Goal: Task Accomplishment & Management: Complete application form

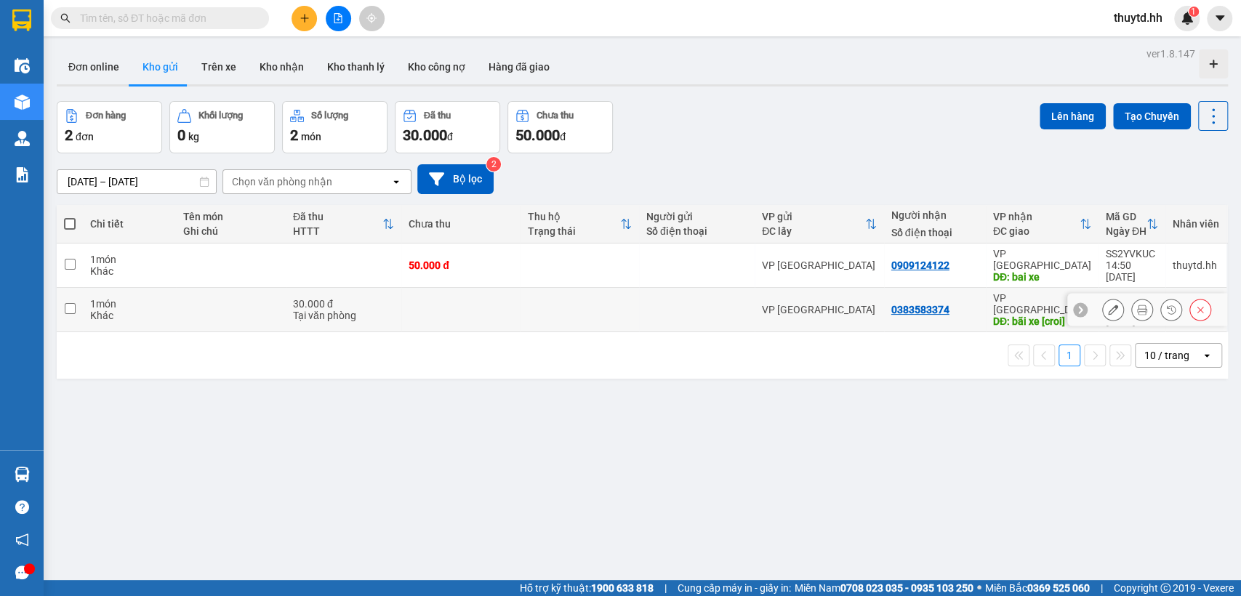
click at [855, 304] on div "VP [GEOGRAPHIC_DATA]" at bounding box center [819, 310] width 115 height 12
checkbox input "true"
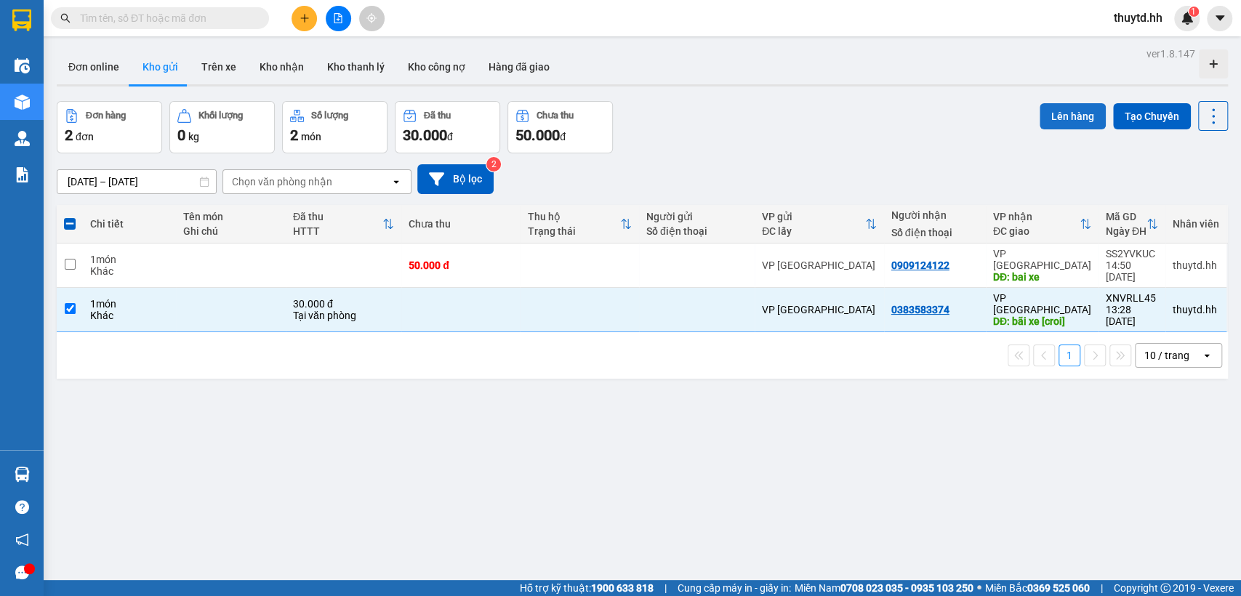
click at [1053, 113] on button "Lên hàng" at bounding box center [1073, 116] width 66 height 26
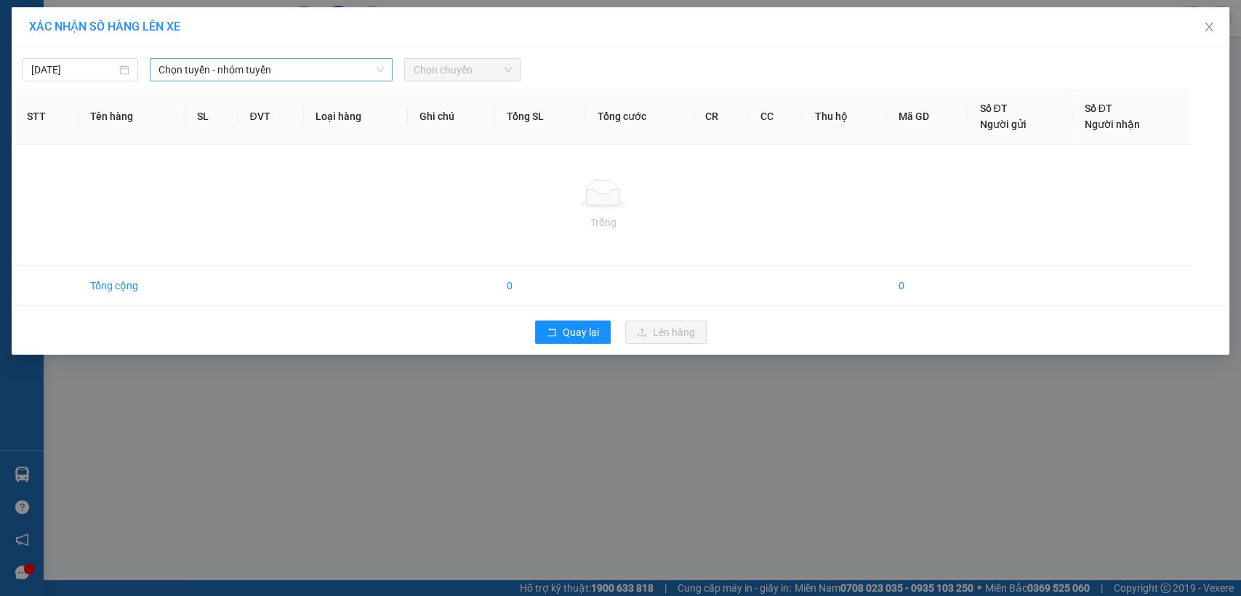
click at [337, 65] on span "Chọn tuyến - nhóm tuyến" at bounding box center [271, 70] width 225 height 22
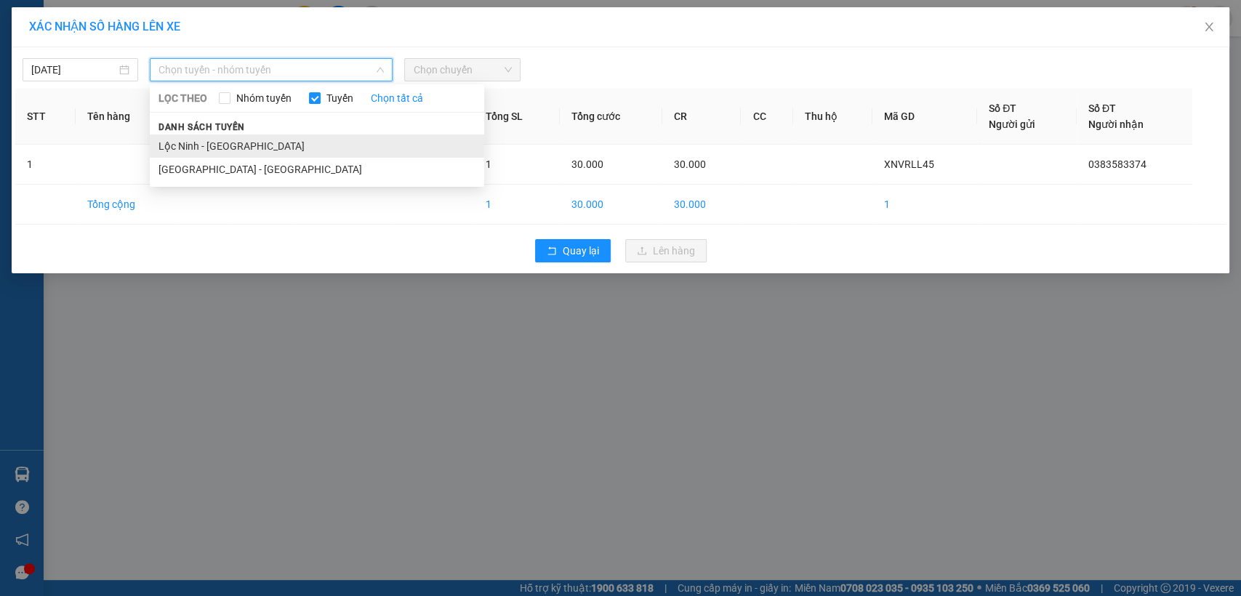
click at [199, 146] on li "Lộc Ninh - [GEOGRAPHIC_DATA]" at bounding box center [317, 146] width 335 height 23
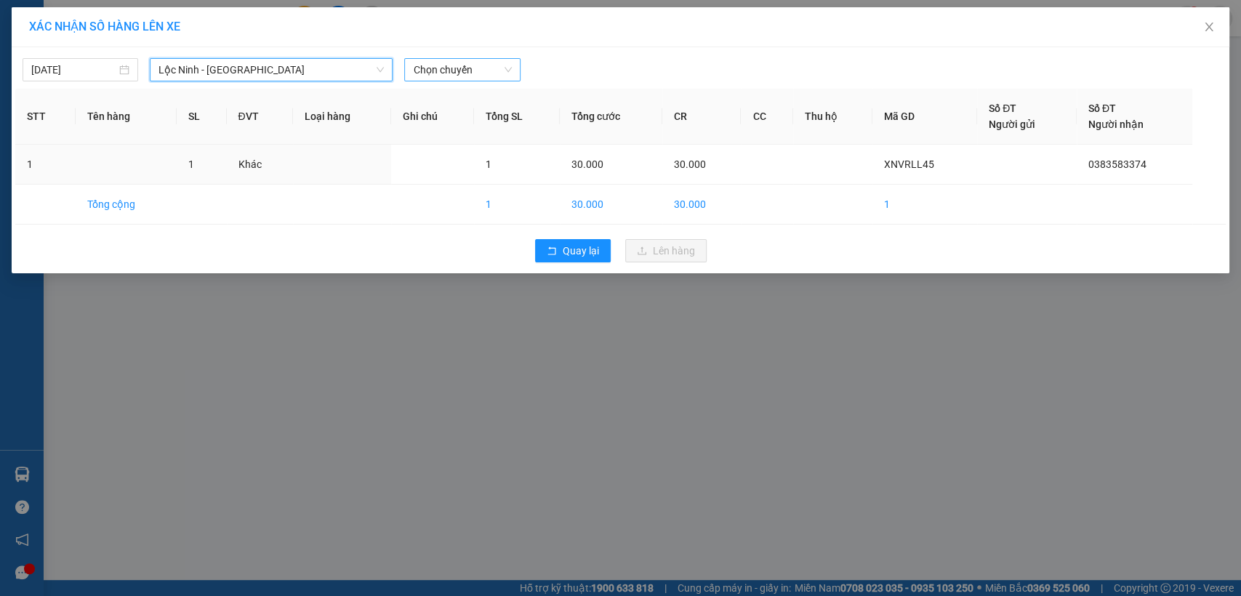
click at [407, 70] on div "Chọn chuyến" at bounding box center [462, 69] width 116 height 23
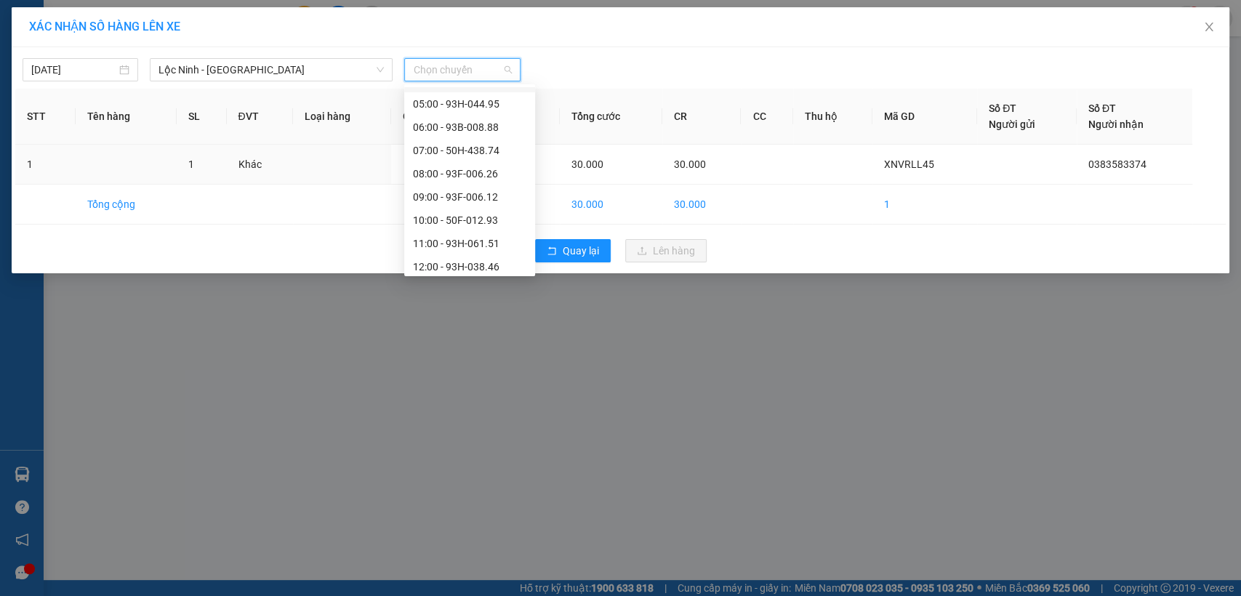
scroll to position [161, 0]
click at [437, 191] on div "10:00 - 50F-012.93" at bounding box center [469, 193] width 113 height 16
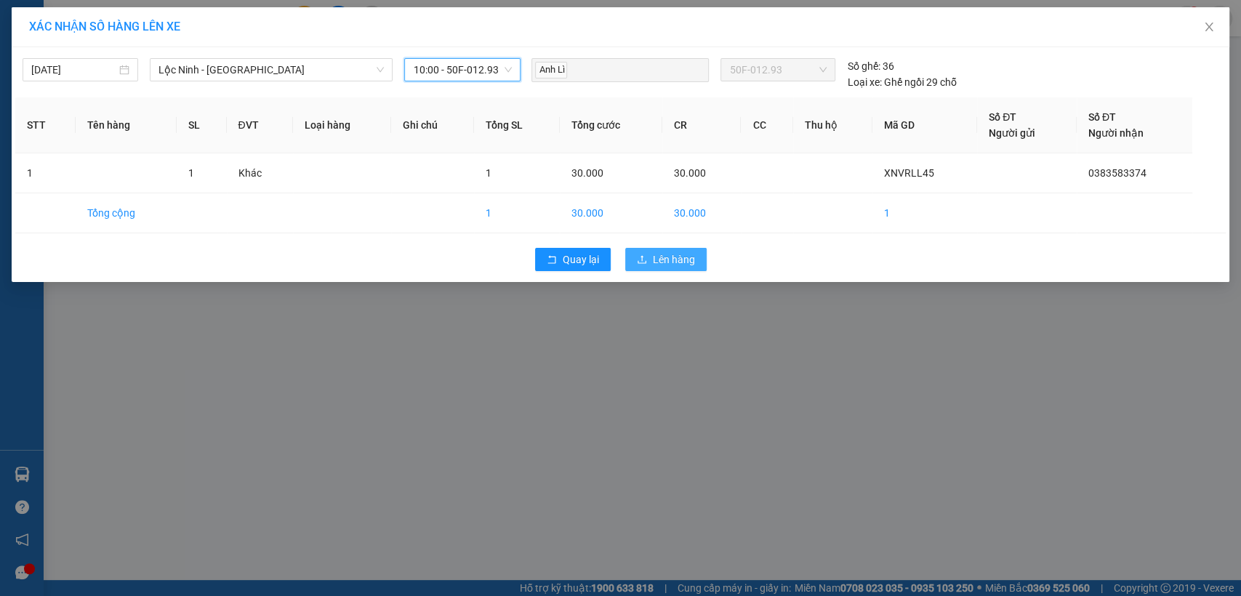
click at [647, 258] on button "Lên hàng" at bounding box center [665, 259] width 81 height 23
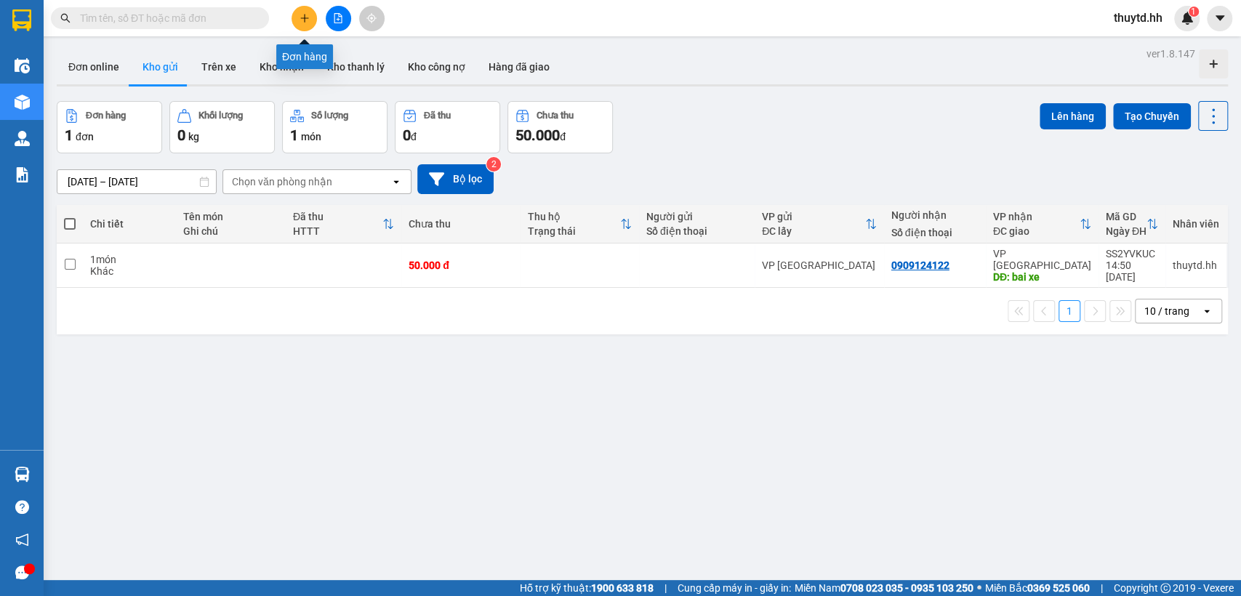
click at [306, 16] on icon "plus" at bounding box center [305, 18] width 10 height 10
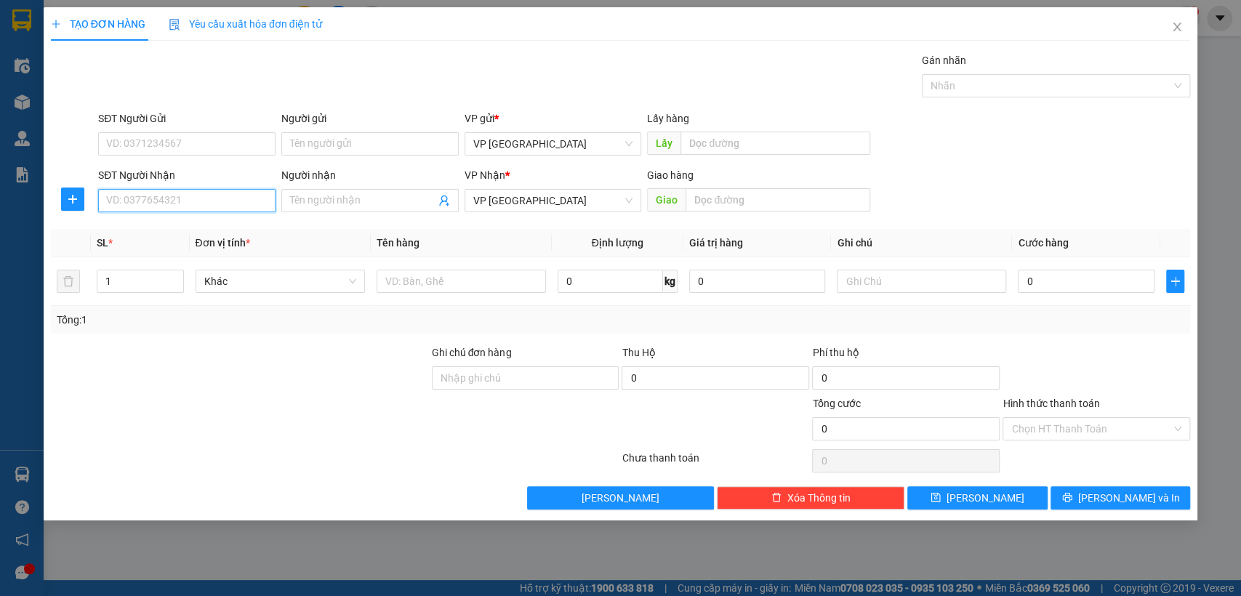
click at [207, 202] on input "SĐT Người Nhận" at bounding box center [186, 200] width 177 height 23
type input "0967003612"
click at [156, 229] on div "0967003612" at bounding box center [187, 230] width 160 height 16
type input "ab bduong (croi)"
type input "30.000"
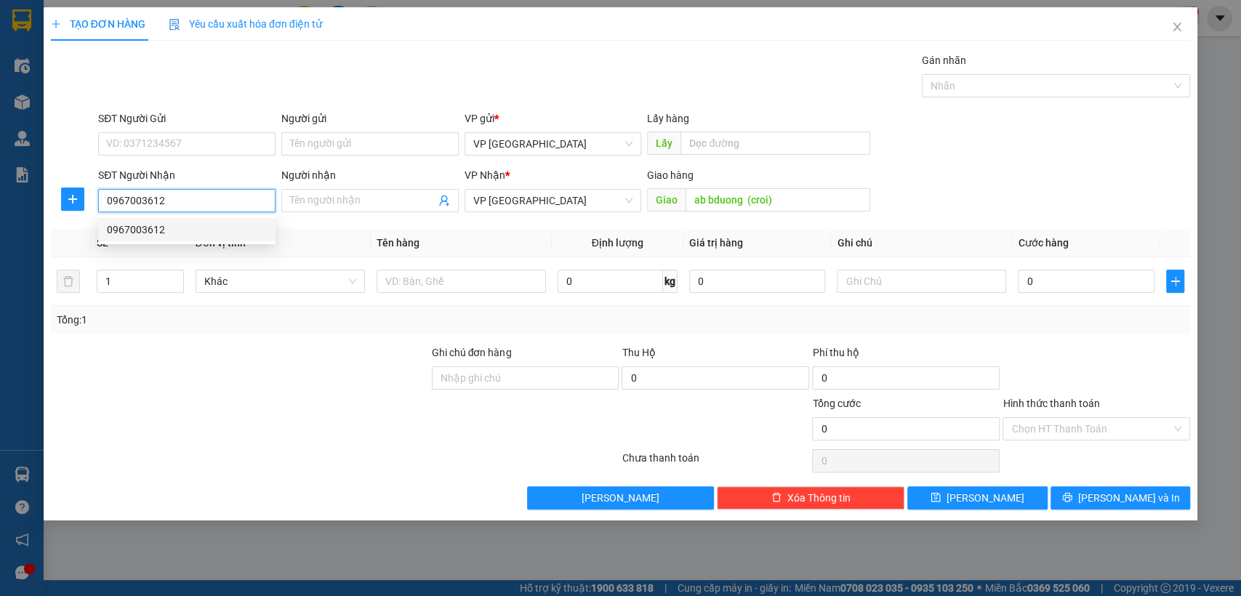
type input "30.000"
type input "0967003612"
click at [1056, 425] on input "Hình thức thanh toán" at bounding box center [1092, 429] width 160 height 22
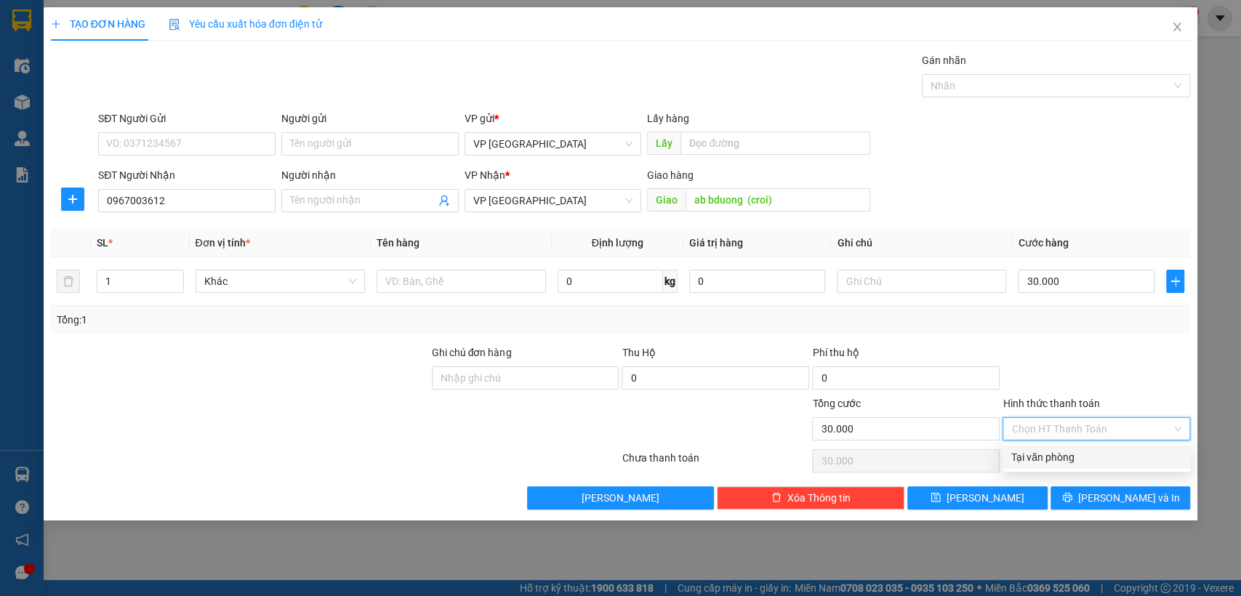
click at [1041, 457] on div "Tại văn phòng" at bounding box center [1097, 457] width 170 height 16
type input "0"
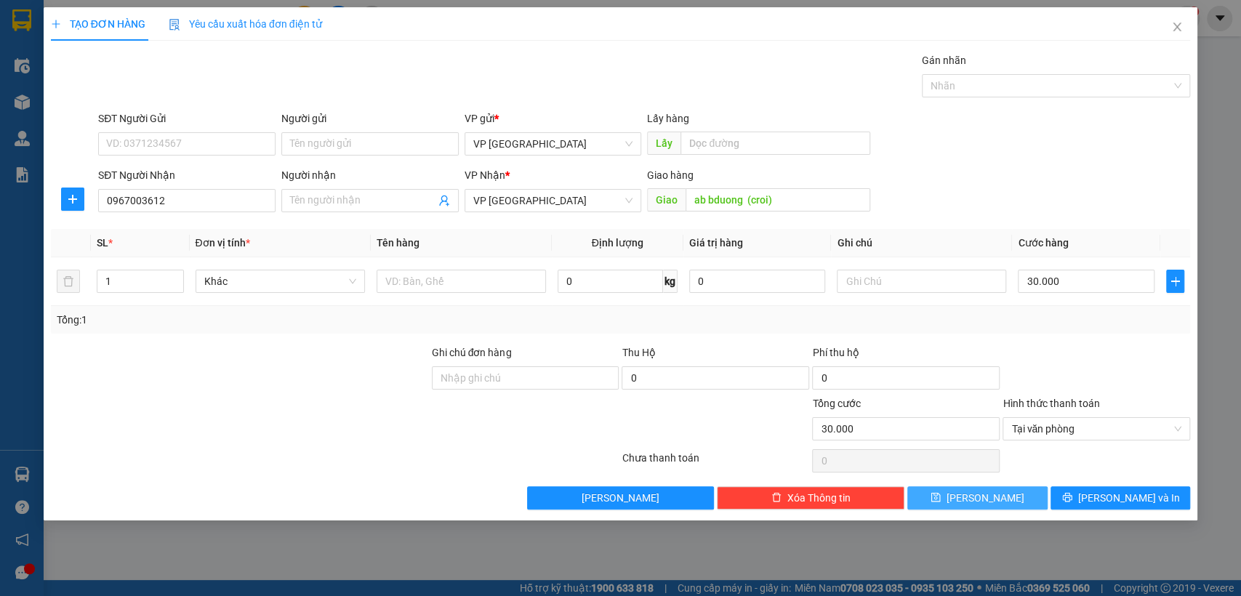
click at [1007, 500] on button "[PERSON_NAME]" at bounding box center [978, 498] width 140 height 23
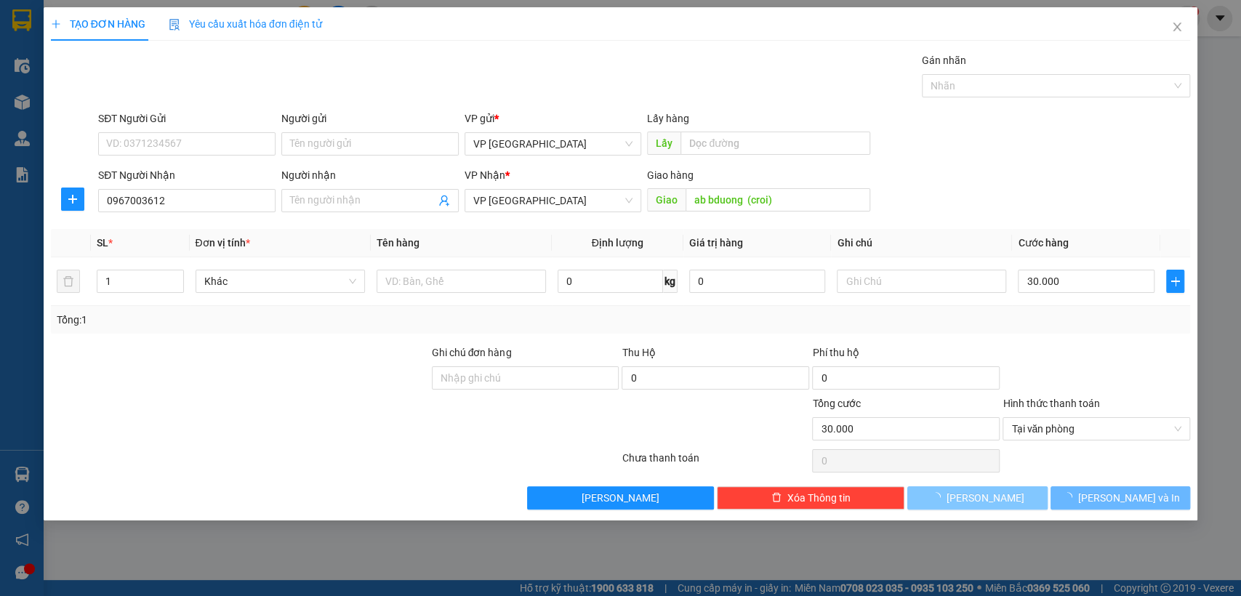
type input "0"
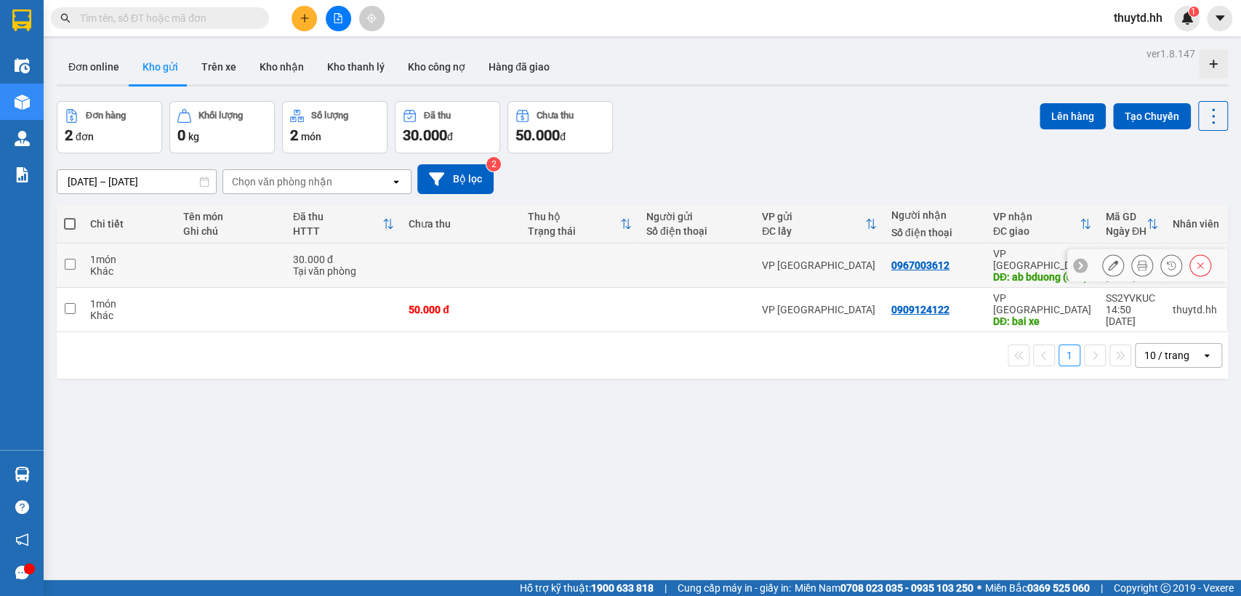
click at [598, 277] on td at bounding box center [579, 266] width 119 height 44
checkbox input "true"
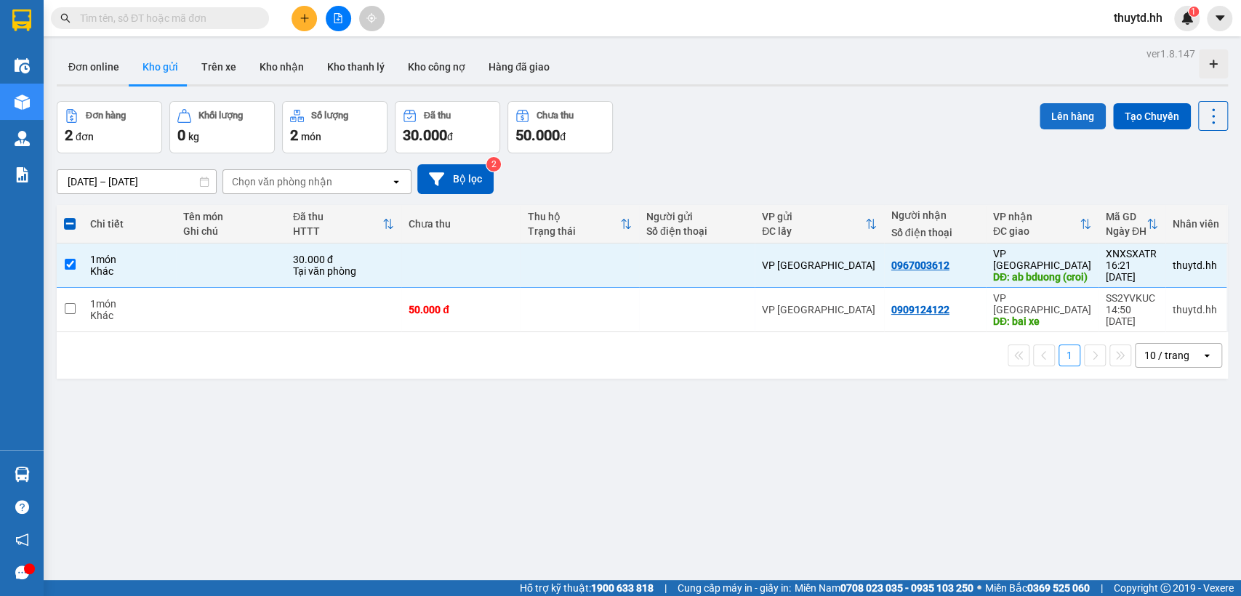
click at [1057, 108] on button "Lên hàng" at bounding box center [1073, 116] width 66 height 26
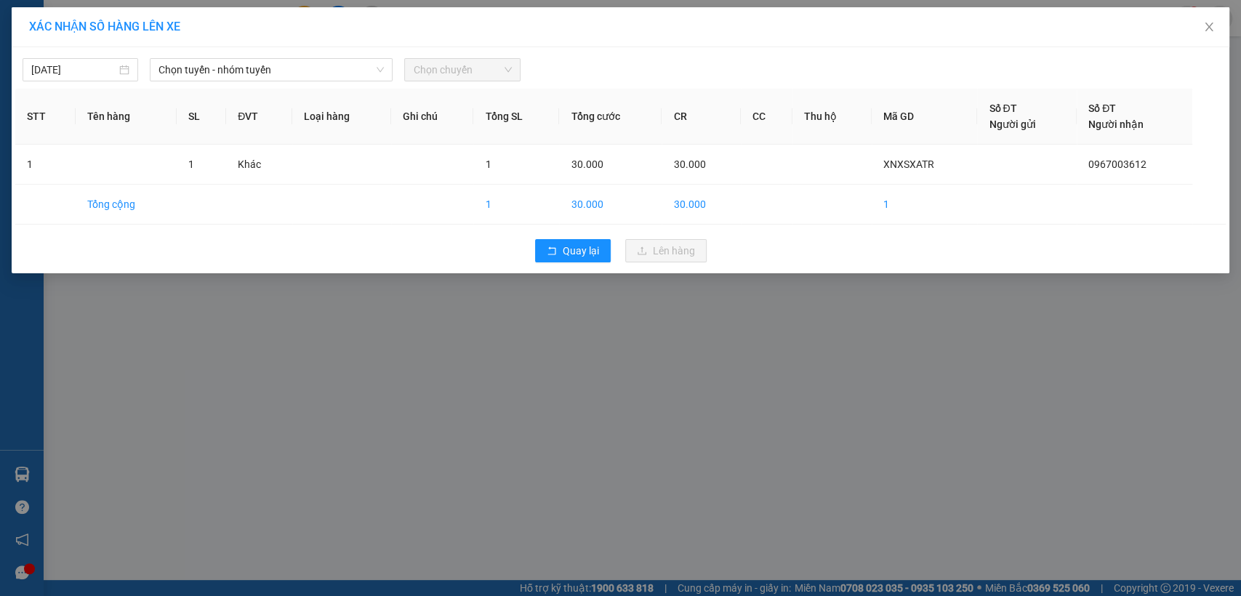
click at [357, 57] on div "[DATE] Chọn tuyến - nhóm tuyến Chọn chuyến" at bounding box center [620, 66] width 1211 height 31
click at [355, 71] on span "Chọn tuyến - nhóm tuyến" at bounding box center [271, 70] width 225 height 22
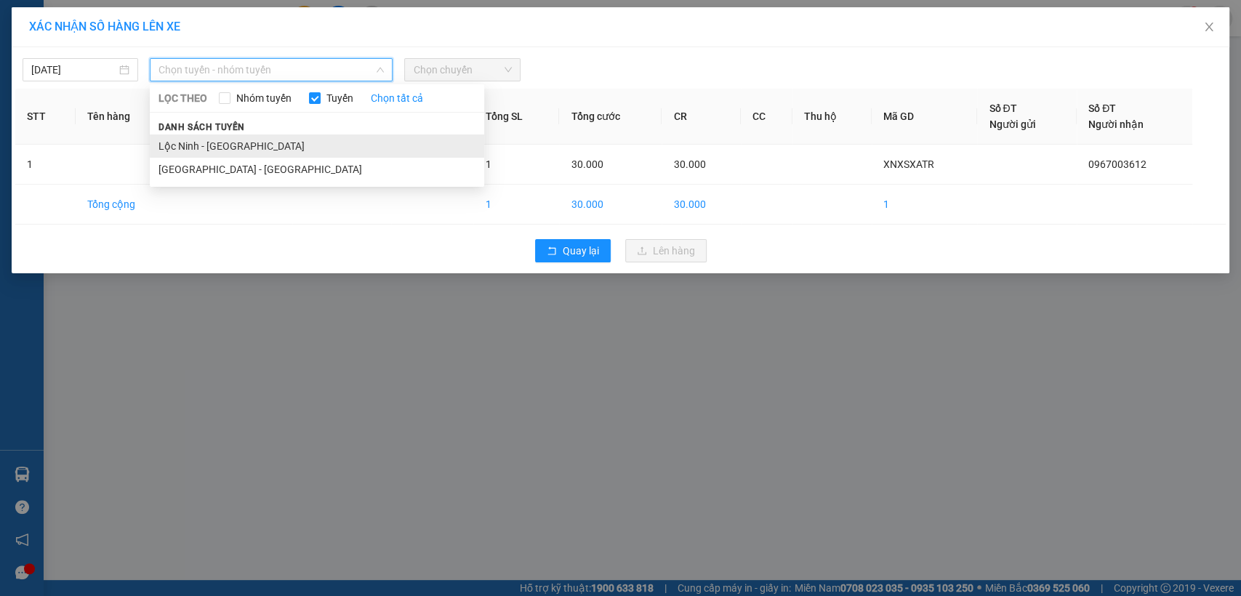
click at [164, 151] on li "Lộc Ninh - [GEOGRAPHIC_DATA]" at bounding box center [317, 146] width 335 height 23
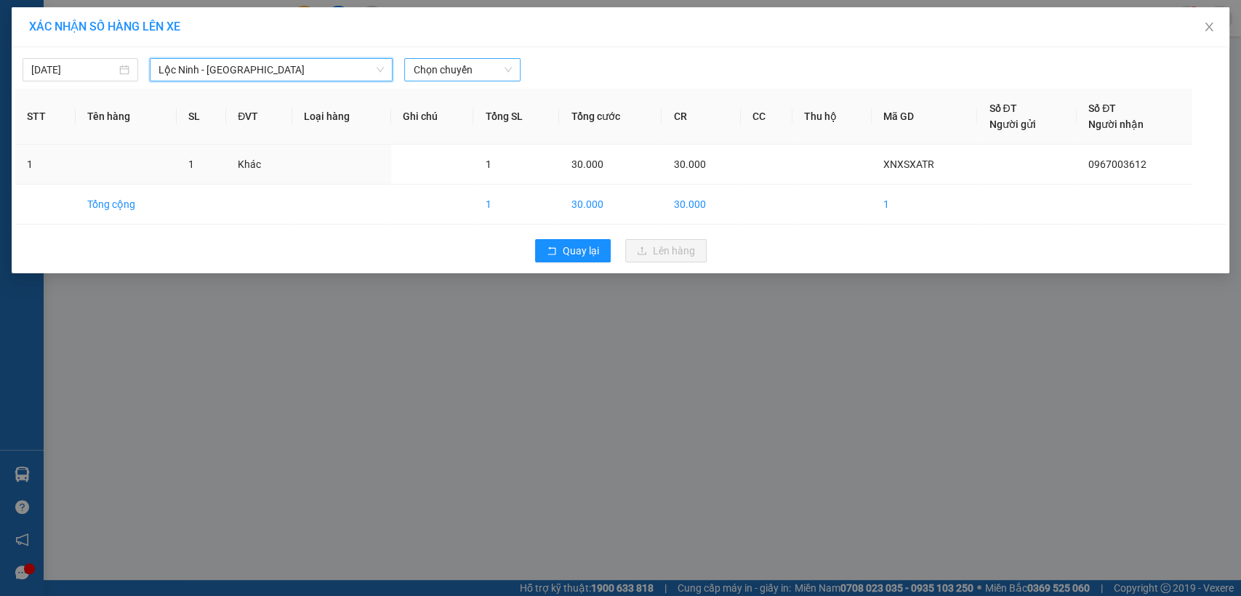
click at [492, 75] on span "Chọn chuyến" at bounding box center [462, 70] width 98 height 22
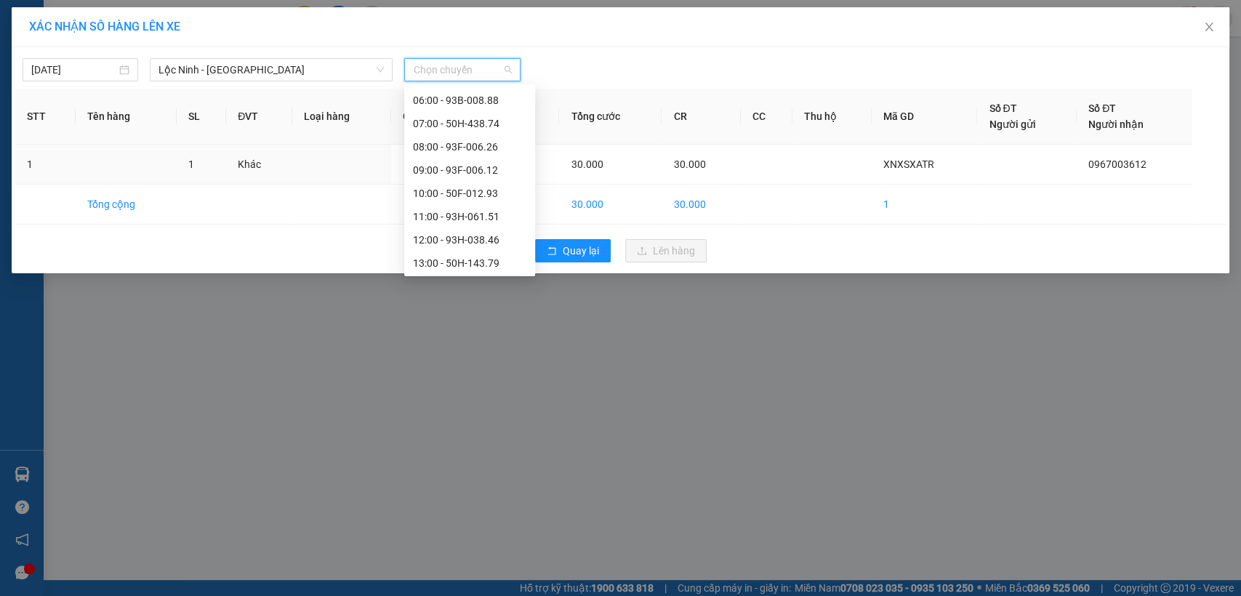
scroll to position [242, 0]
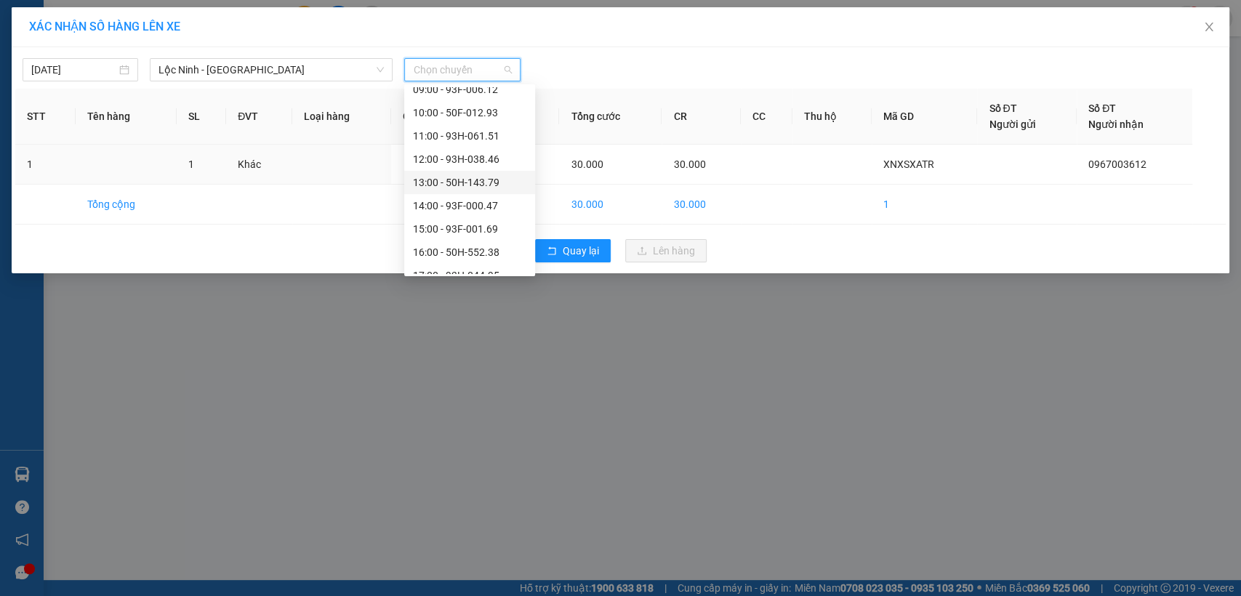
click at [463, 175] on div "13:00 - 50H-143.79" at bounding box center [469, 183] width 113 height 16
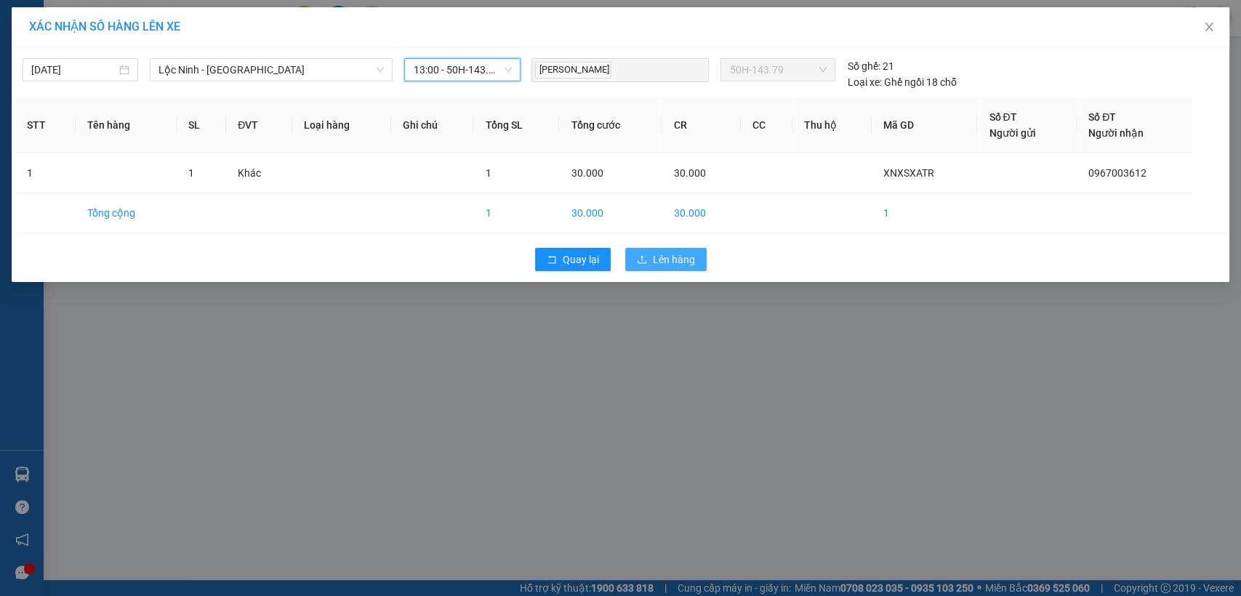
click at [685, 259] on span "Lên hàng" at bounding box center [674, 260] width 42 height 16
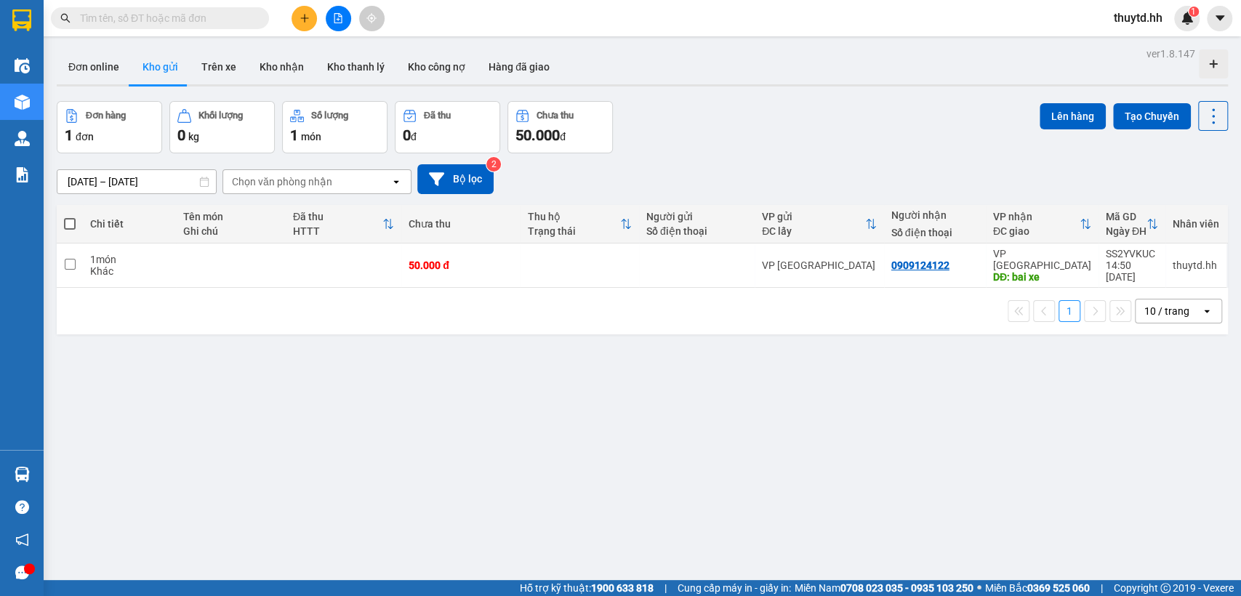
click at [919, 135] on div "Đơn hàng 1 đơn Khối lượng 0 kg Số lượng 1 món Đã thu 0 đ Chưa thu 50.000 đ Lên …" at bounding box center [643, 127] width 1172 height 52
click at [300, 14] on icon "plus" at bounding box center [305, 18] width 10 height 10
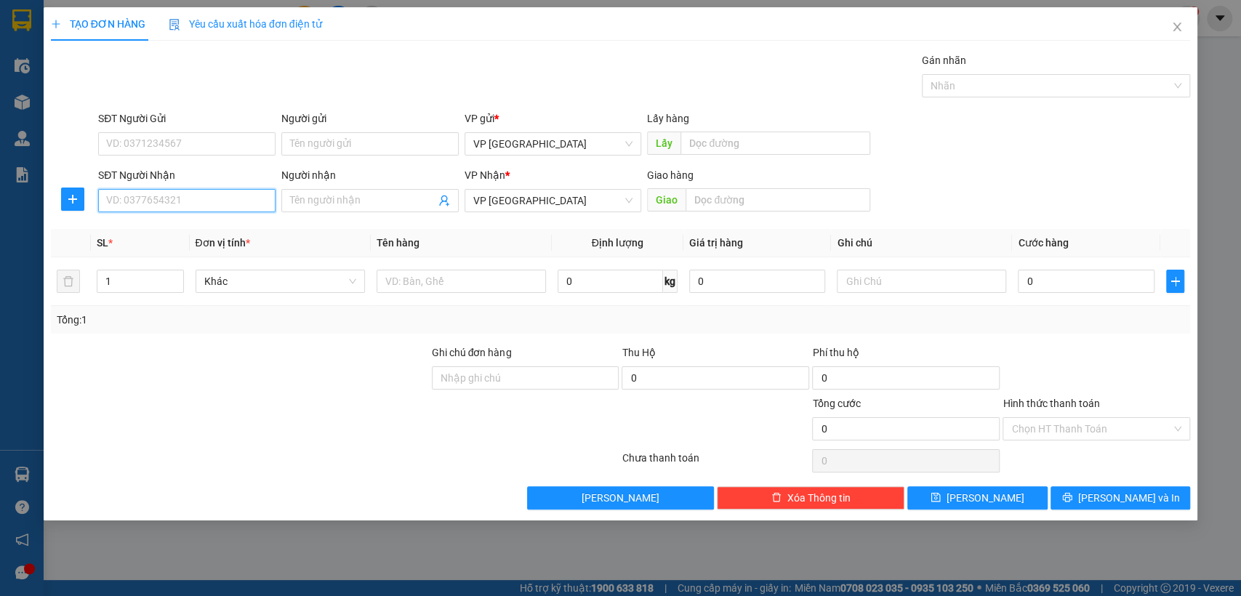
click at [215, 197] on input "SĐT Người Nhận" at bounding box center [186, 200] width 177 height 23
click at [218, 201] on input "SĐT Người Nhận" at bounding box center [186, 200] width 177 height 23
type input "0903704513"
click at [205, 224] on div "0903704513" at bounding box center [187, 230] width 160 height 16
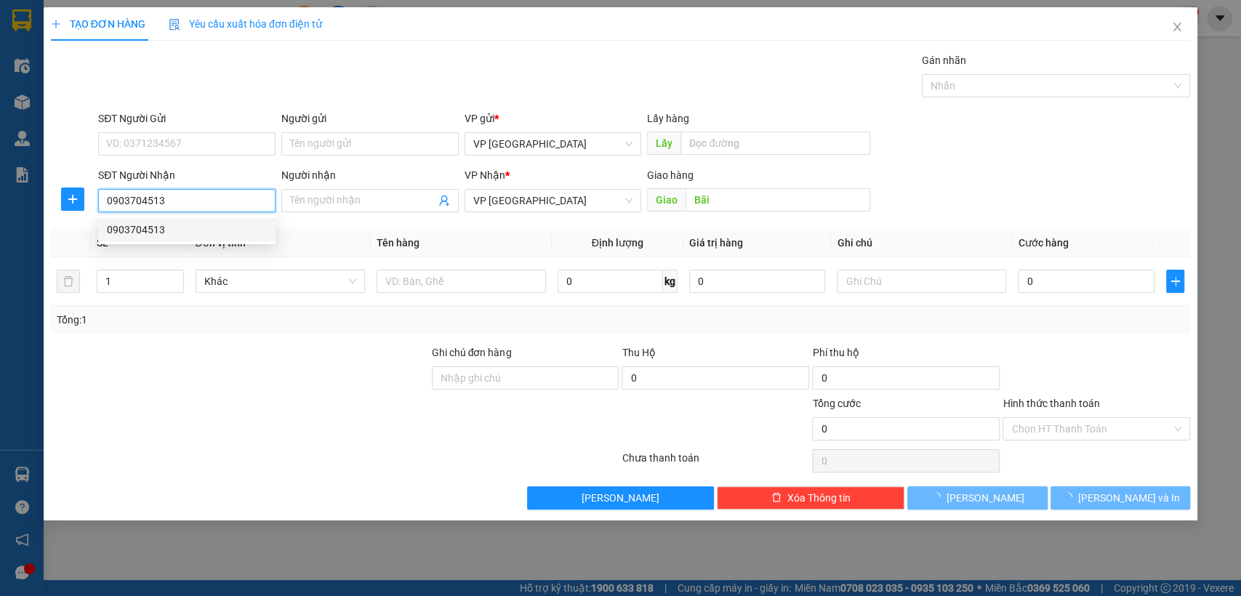
type input "Bãi"
type input "30.000"
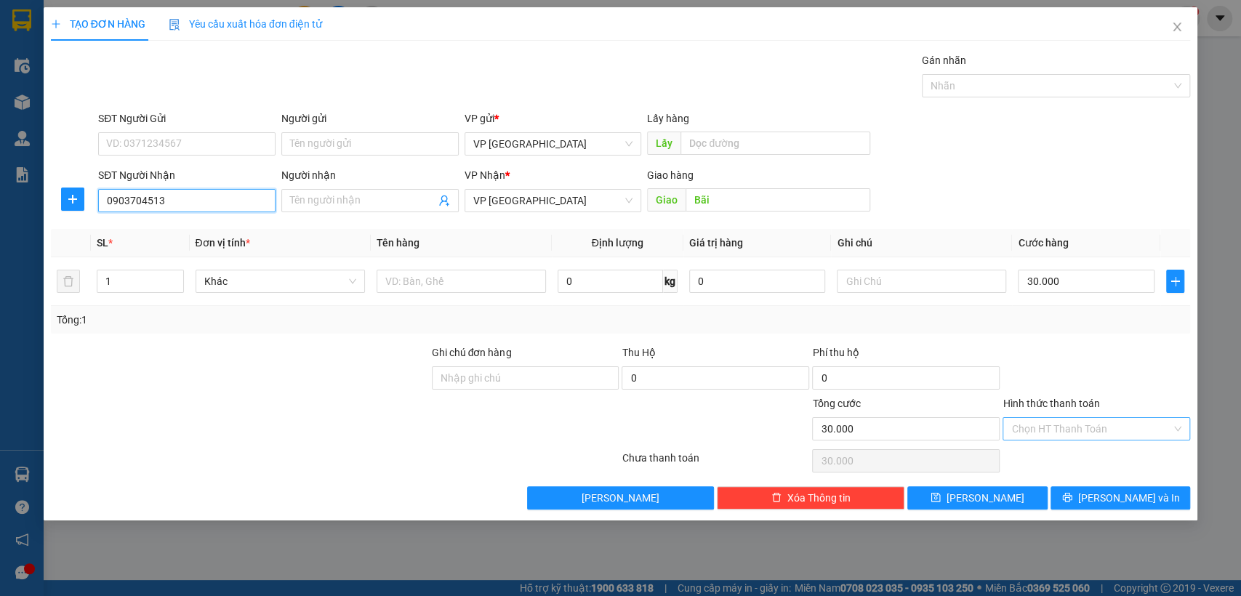
type input "0903704513"
click at [1056, 431] on input "Hình thức thanh toán" at bounding box center [1092, 429] width 160 height 22
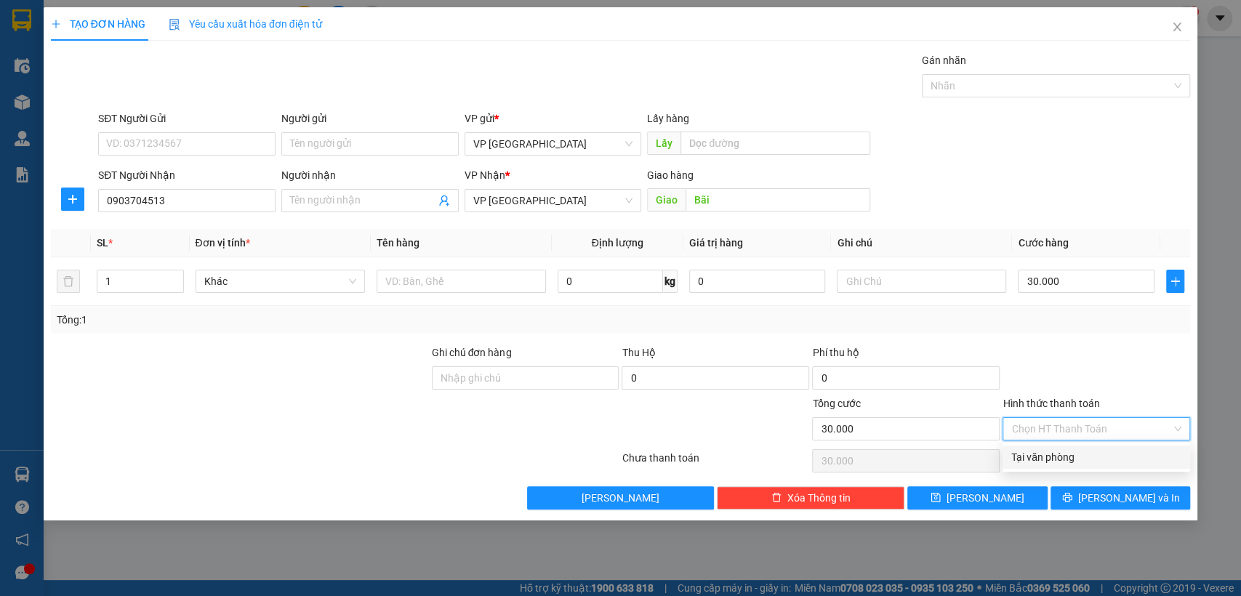
click at [1068, 337] on div "Transit Pickup Surcharge Ids Transit Deliver Surcharge Ids Transit Deliver Surc…" at bounding box center [621, 280] width 1140 height 457
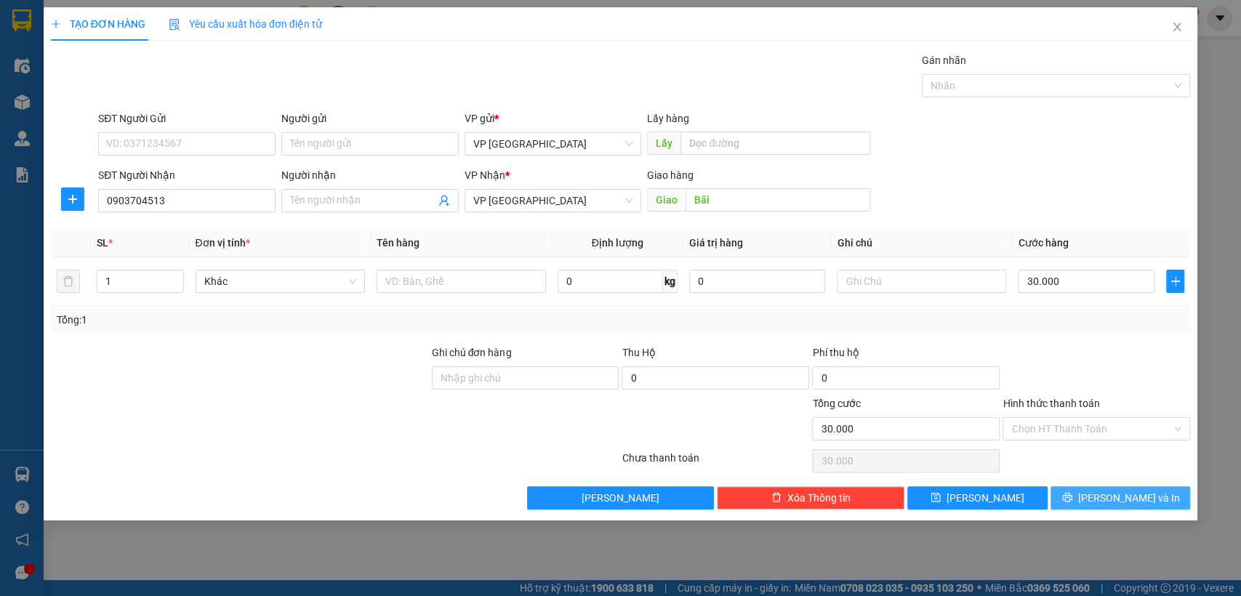
click at [1073, 495] on icon "printer" at bounding box center [1067, 497] width 10 height 10
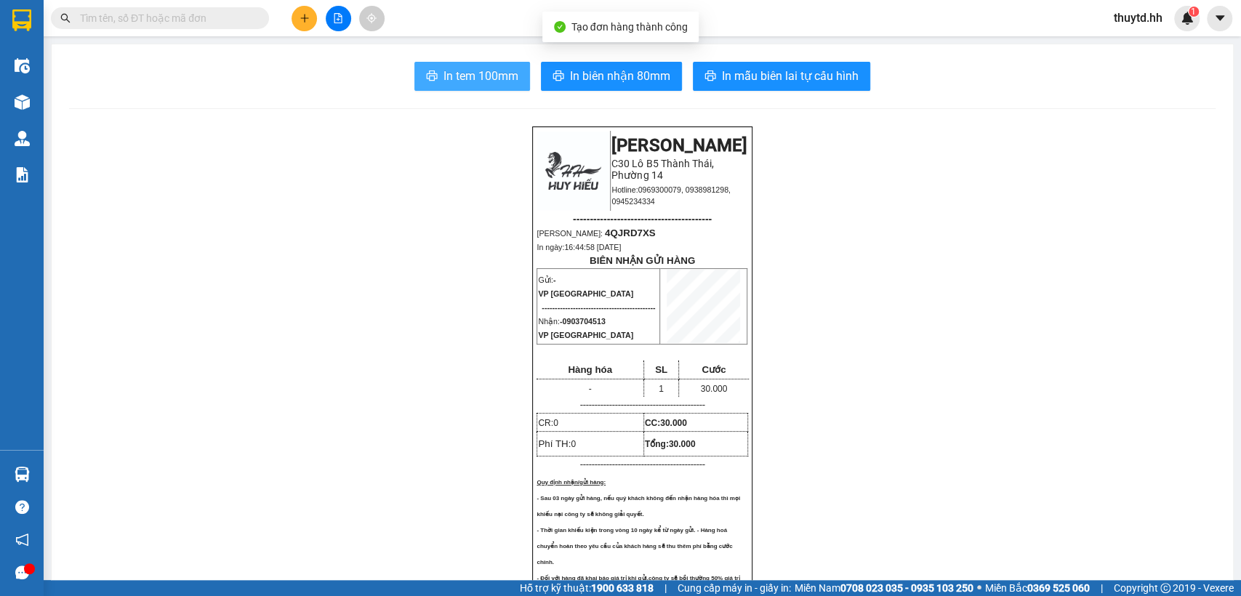
click at [448, 73] on span "In tem 100mm" at bounding box center [481, 76] width 75 height 18
click at [481, 75] on span "In tem 100mm" at bounding box center [481, 76] width 75 height 18
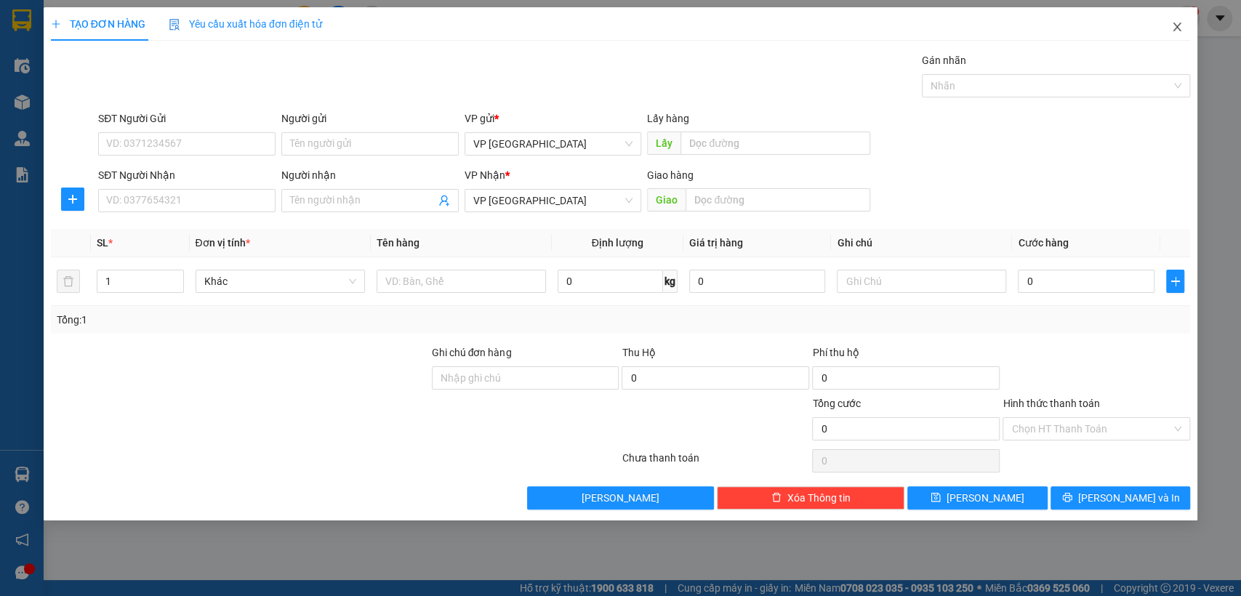
click at [1175, 26] on icon "close" at bounding box center [1178, 27] width 12 height 12
